Goal: Browse casually

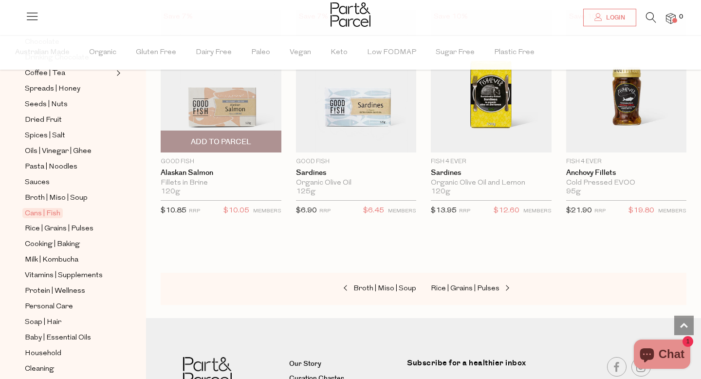
scroll to position [1238, 0]
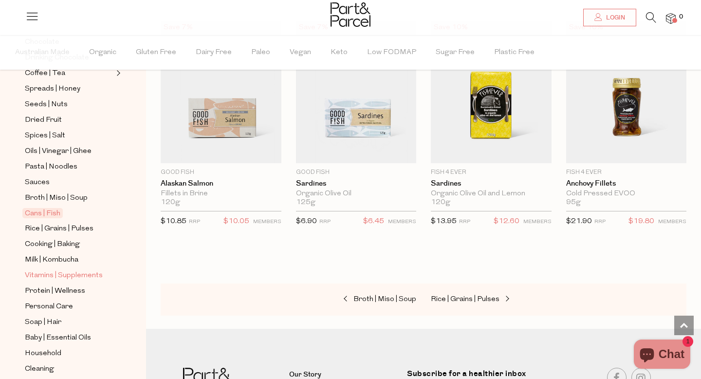
click at [76, 277] on span "Vitamins | Supplements" at bounding box center [64, 276] width 78 height 12
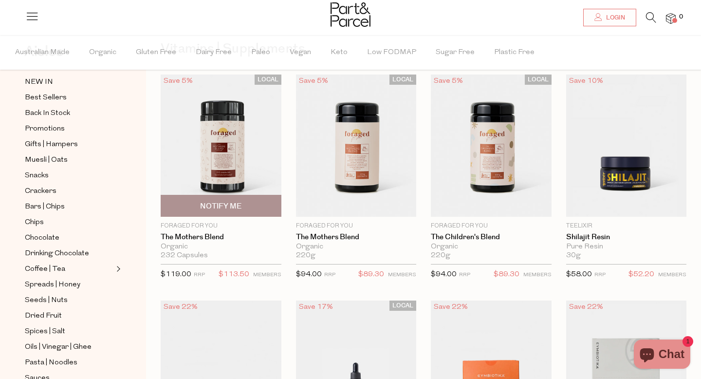
scroll to position [54, 0]
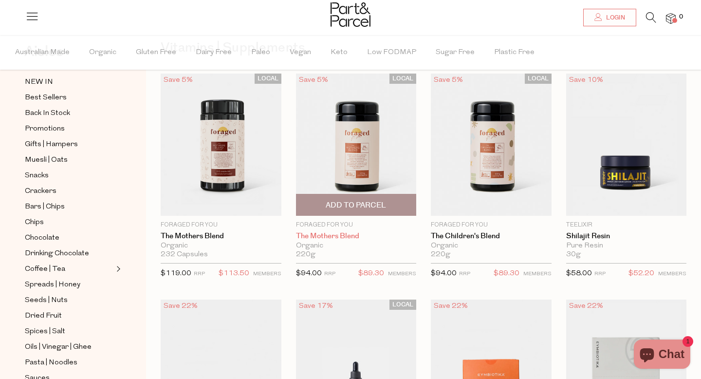
click at [316, 233] on link "The Mothers Blend" at bounding box center [356, 236] width 121 height 9
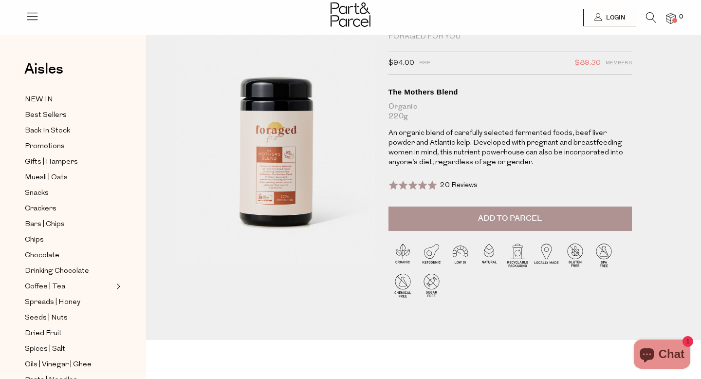
scroll to position [43, 0]
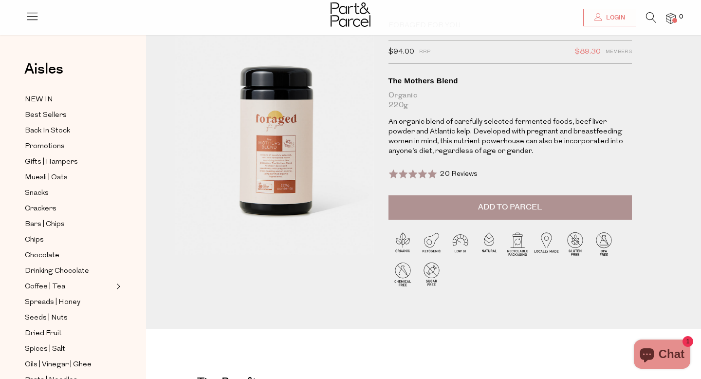
click at [455, 173] on span "20 Reviews" at bounding box center [459, 173] width 38 height 7
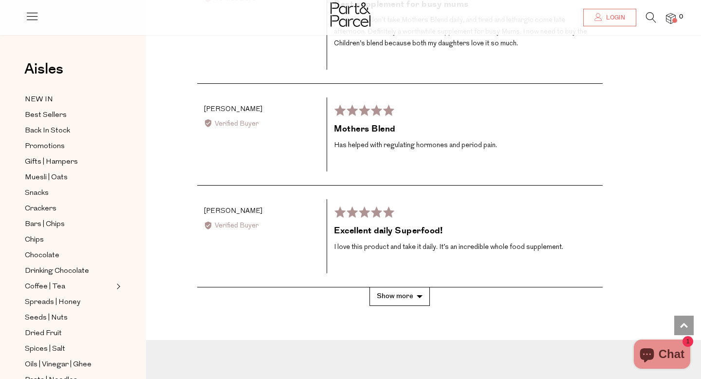
scroll to position [1946, 0]
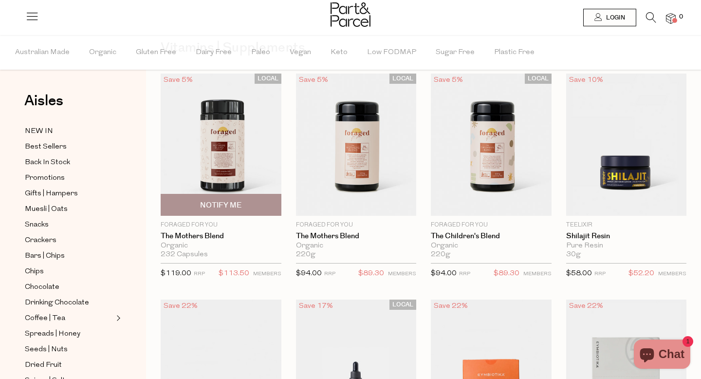
scroll to position [54, 0]
click at [220, 159] on img at bounding box center [221, 145] width 121 height 142
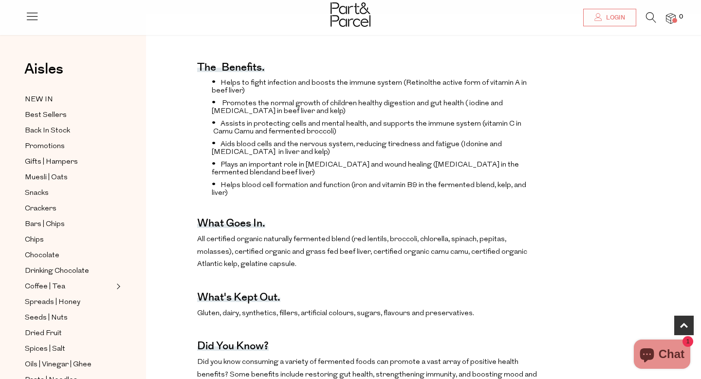
scroll to position [397, 0]
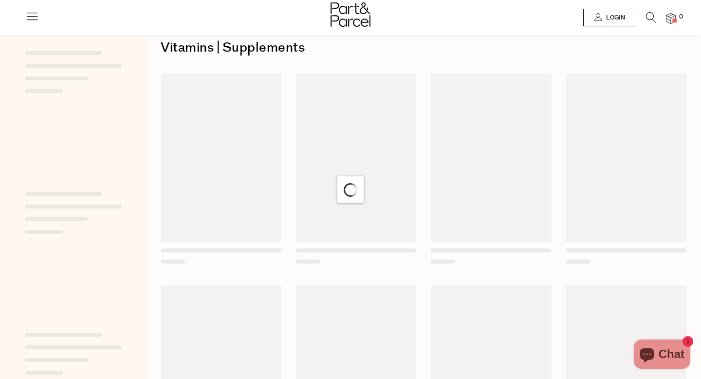
scroll to position [54, 0]
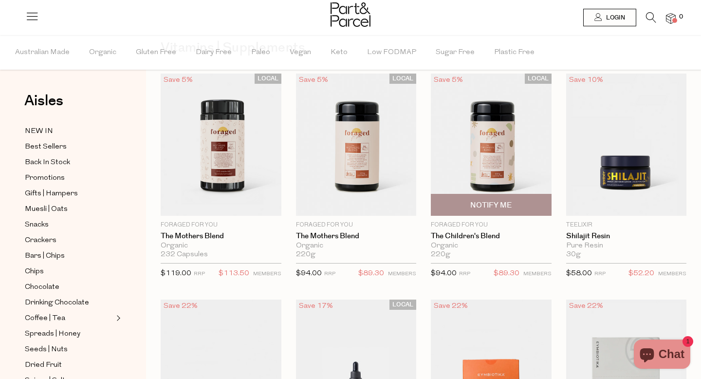
click at [500, 187] on img at bounding box center [491, 145] width 121 height 142
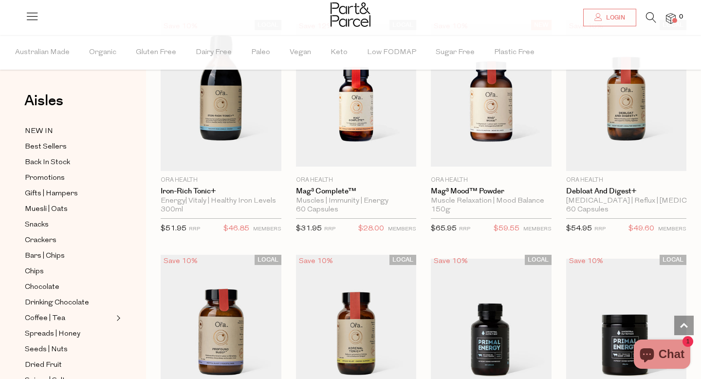
scroll to position [2186, 0]
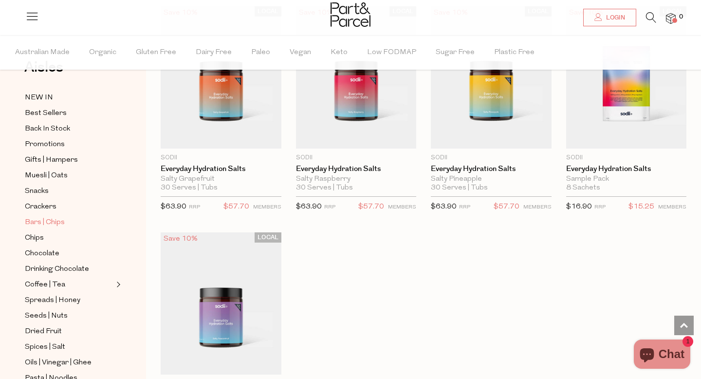
scroll to position [40, 0]
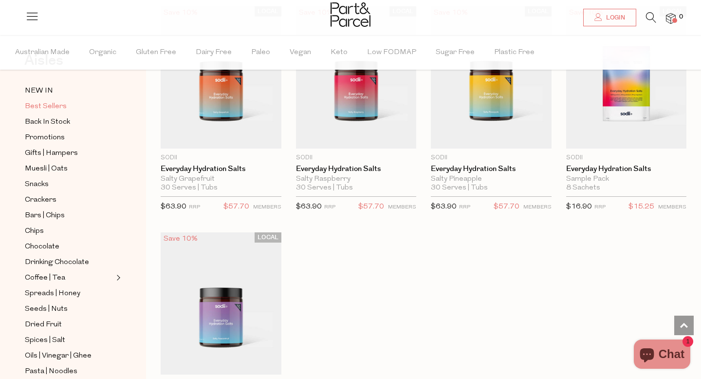
click at [40, 110] on span "Best Sellers" at bounding box center [46, 107] width 42 height 12
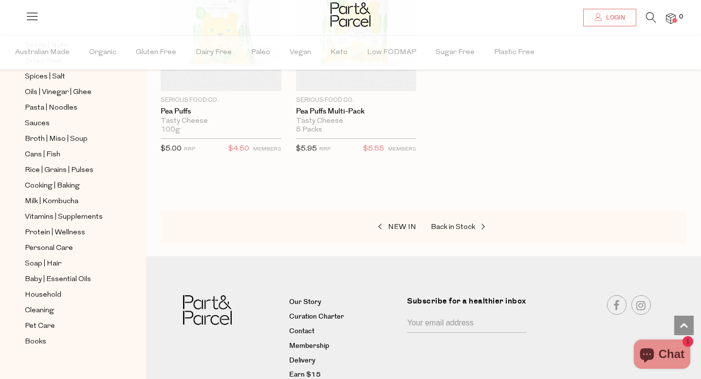
scroll to position [315, 0]
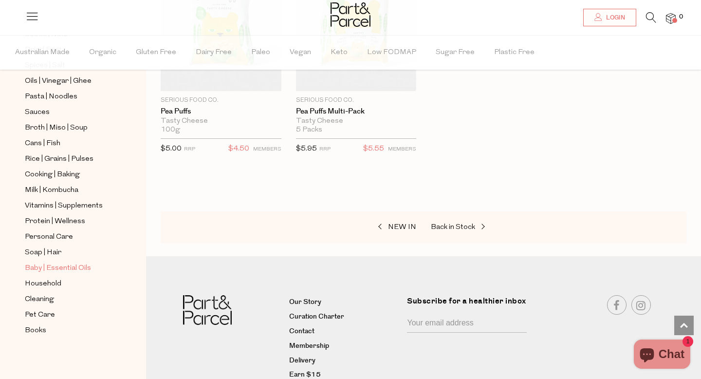
click at [42, 266] on span "Baby | Essential Oils" at bounding box center [58, 269] width 66 height 12
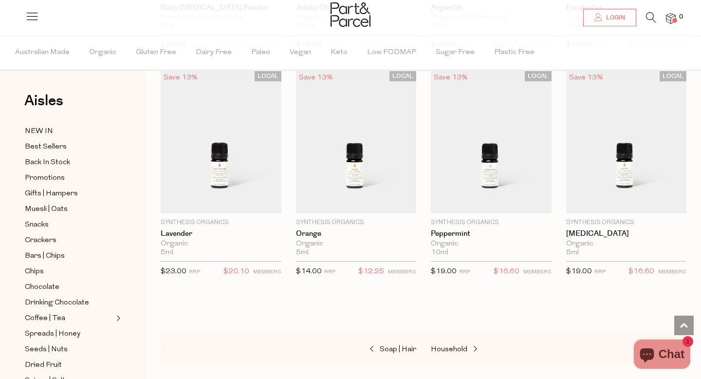
scroll to position [732, 0]
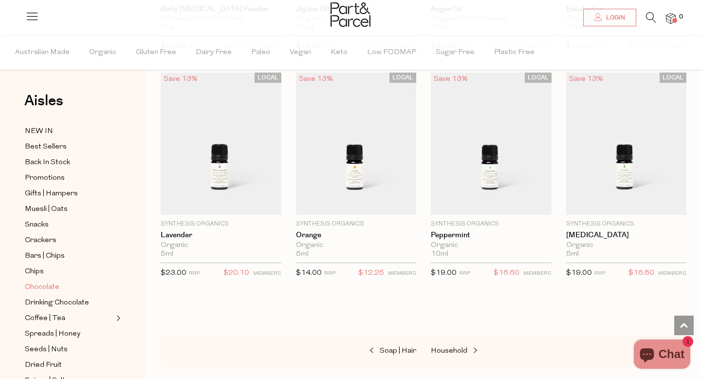
click at [39, 288] on span "Chocolate" at bounding box center [42, 287] width 35 height 12
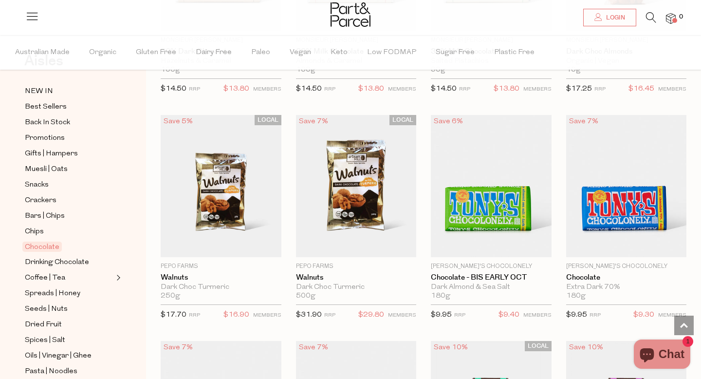
scroll to position [2085, 0]
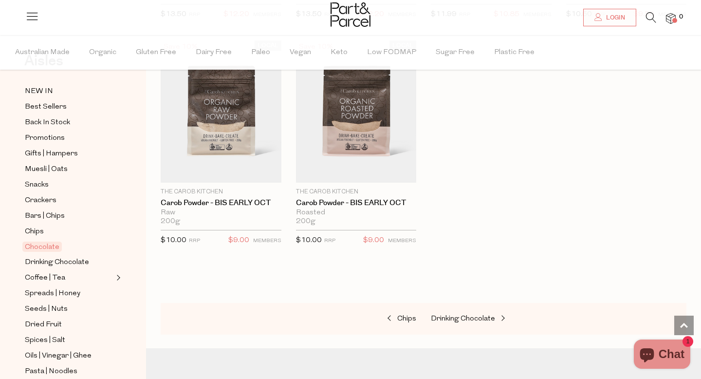
scroll to position [3311, 0]
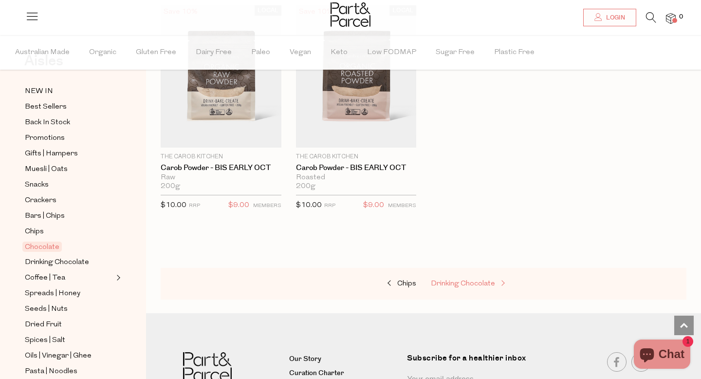
click at [450, 282] on span "Drinking Chocolate" at bounding box center [463, 283] width 64 height 7
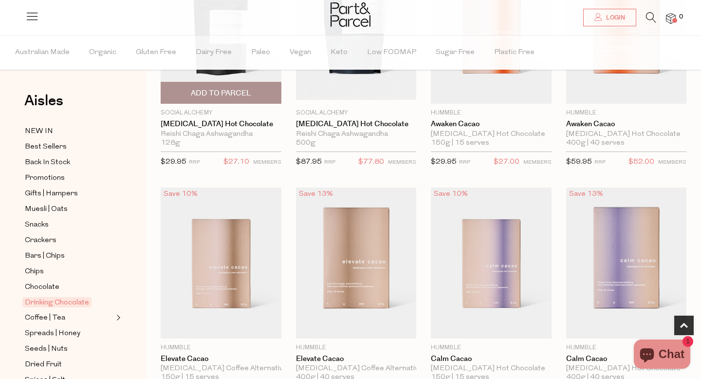
scroll to position [176, 0]
